Goal: Information Seeking & Learning: Learn about a topic

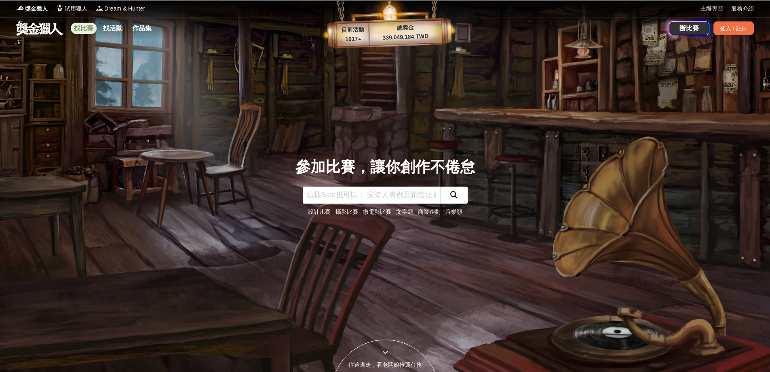
click at [85, 29] on link "找比賽" at bounding box center [84, 28] width 26 height 11
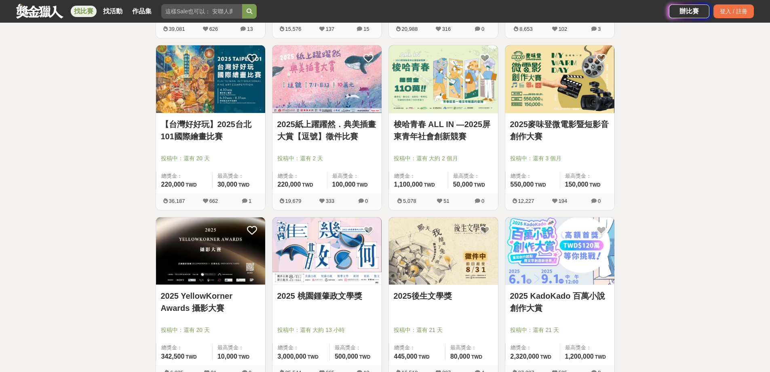
scroll to position [930, 0]
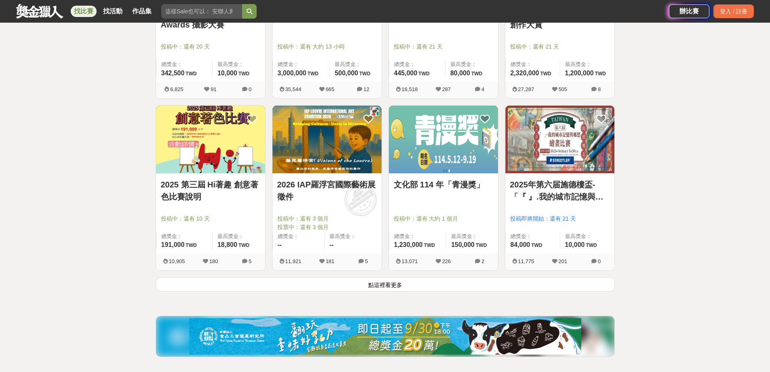
click at [402, 286] on button "點這裡看更多" at bounding box center [385, 284] width 459 height 14
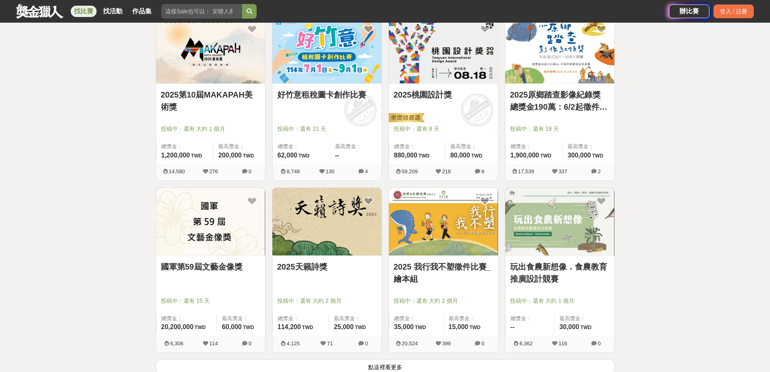
scroll to position [1941, 0]
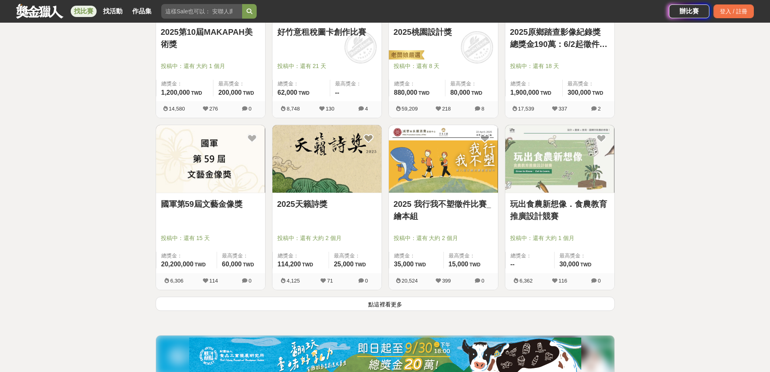
click at [526, 304] on button "點這裡看更多" at bounding box center [385, 303] width 459 height 14
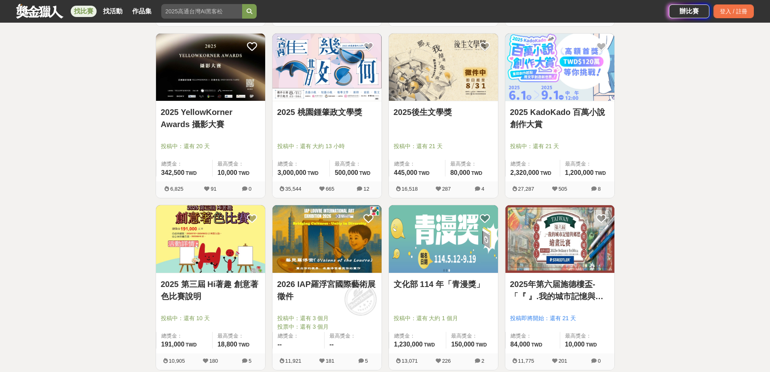
scroll to position [817, 0]
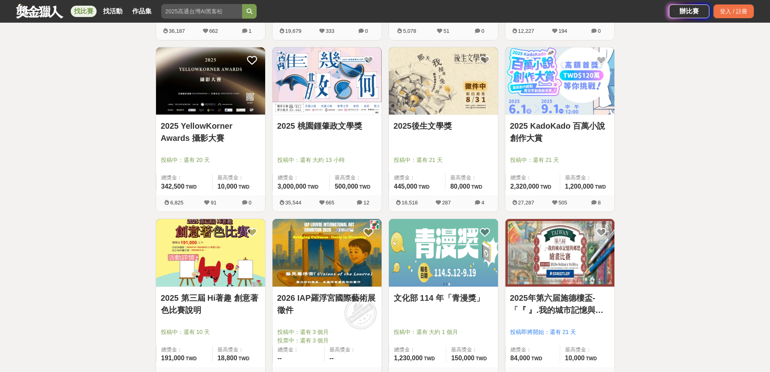
click at [436, 125] on link "2025後生文學獎" at bounding box center [443, 126] width 99 height 12
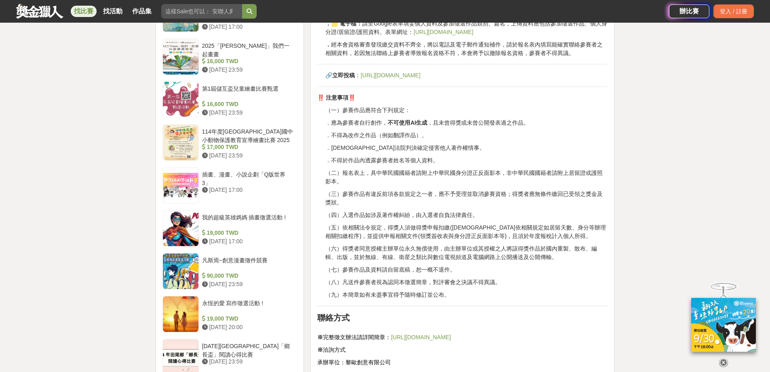
scroll to position [809, 0]
